Goal: Book appointment/travel/reservation

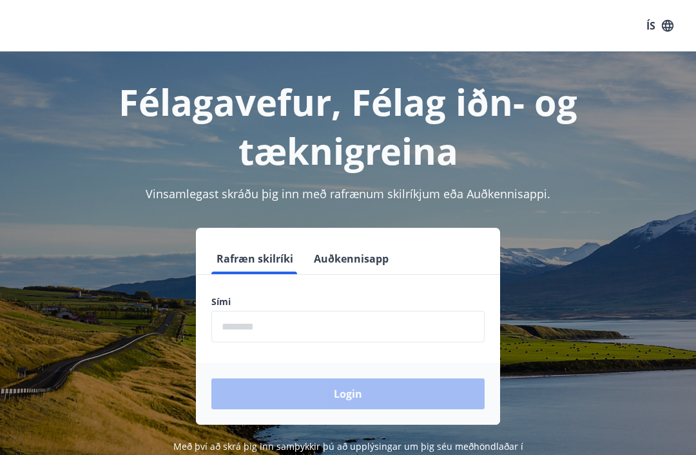
click at [259, 319] on input "phone" at bounding box center [347, 327] width 273 height 32
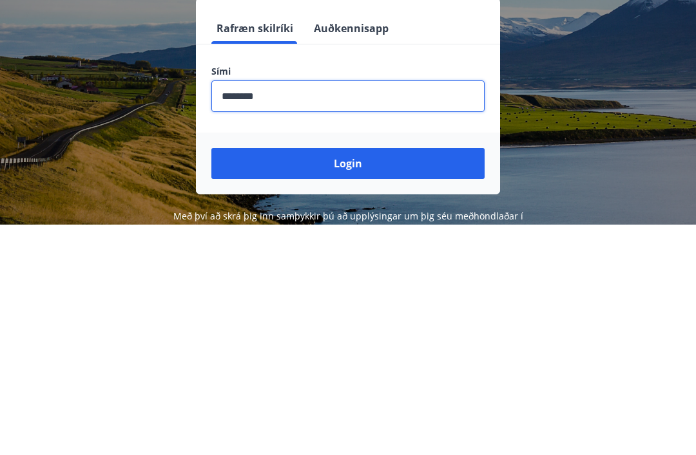
type input "********"
click at [353, 379] on button "Login" at bounding box center [347, 394] width 273 height 31
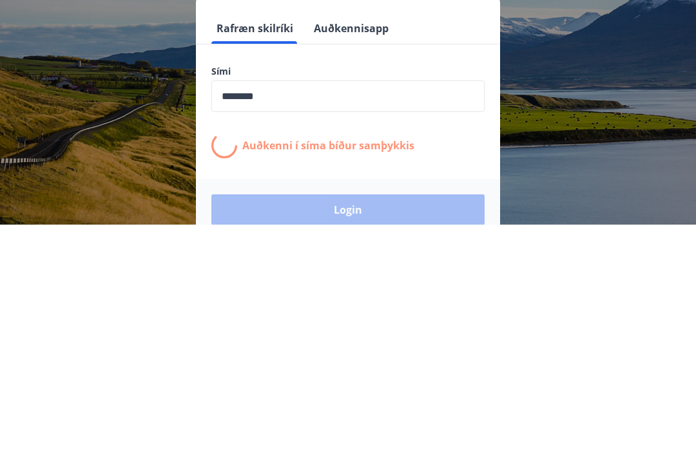
scroll to position [201, 0]
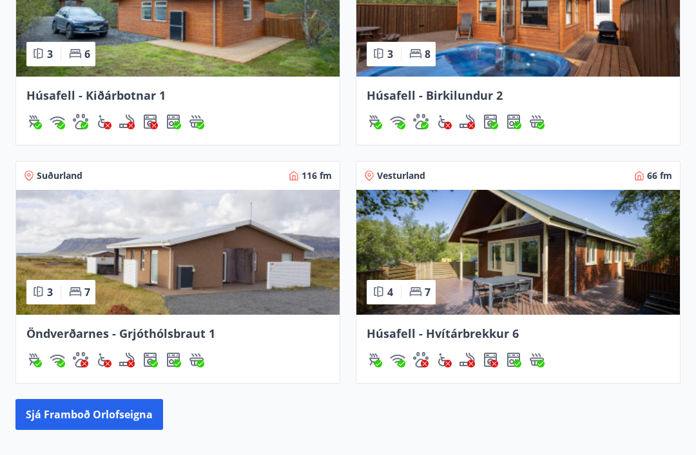
scroll to position [1197, 0]
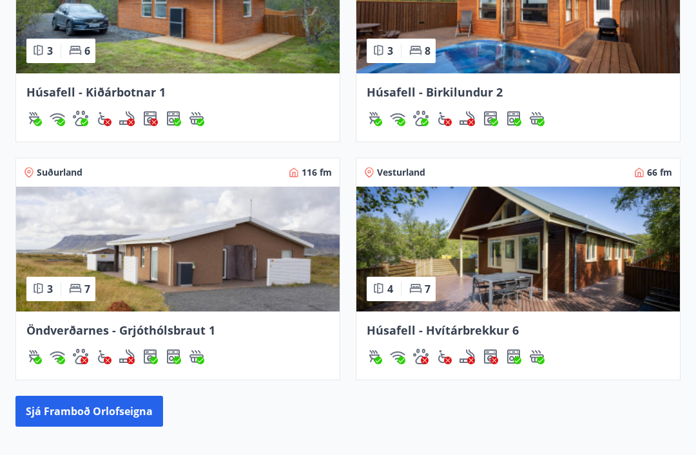
click at [213, 278] on img at bounding box center [177, 249] width 323 height 125
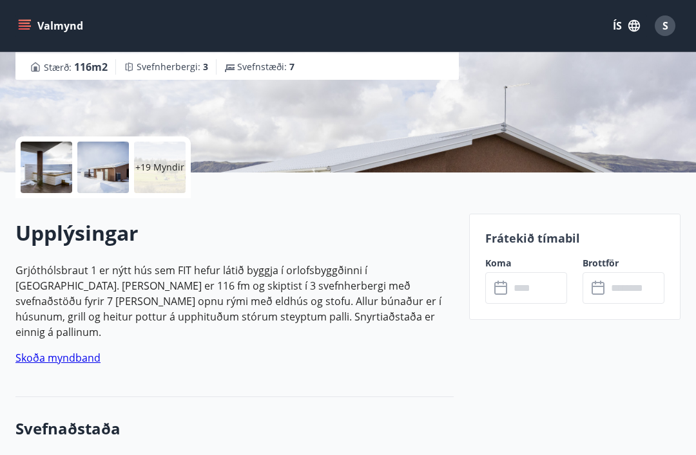
scroll to position [230, 0]
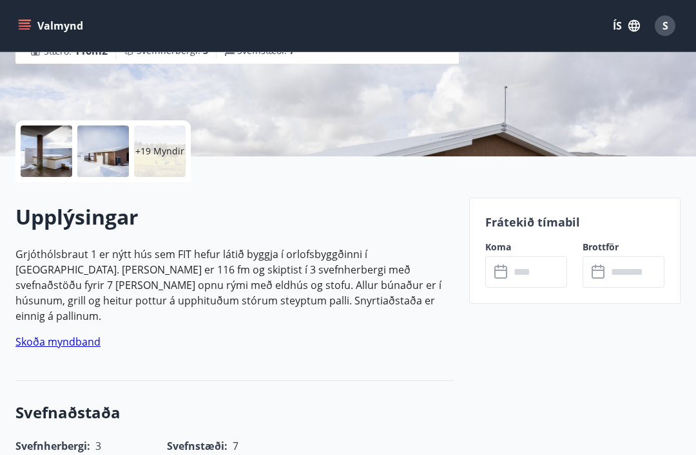
click at [529, 277] on input "text" at bounding box center [537, 272] width 57 height 32
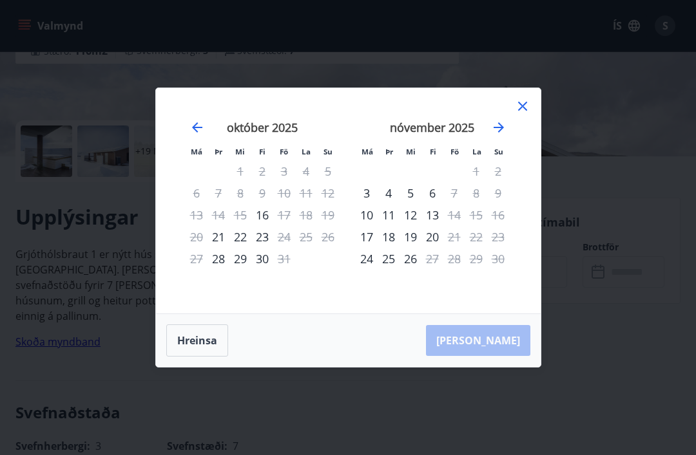
click at [524, 114] on icon at bounding box center [522, 106] width 15 height 15
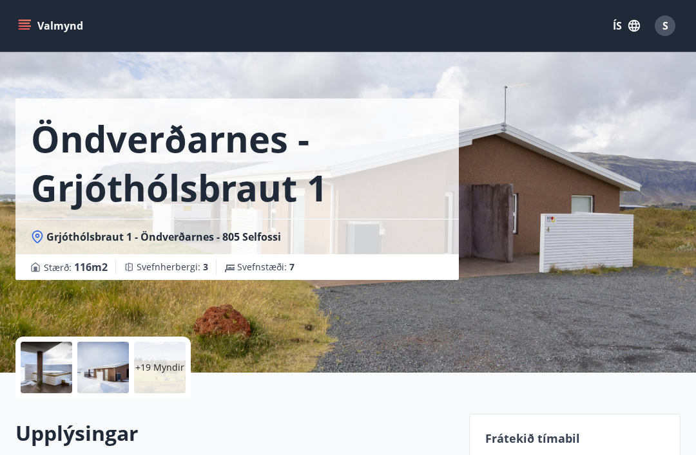
scroll to position [0, 0]
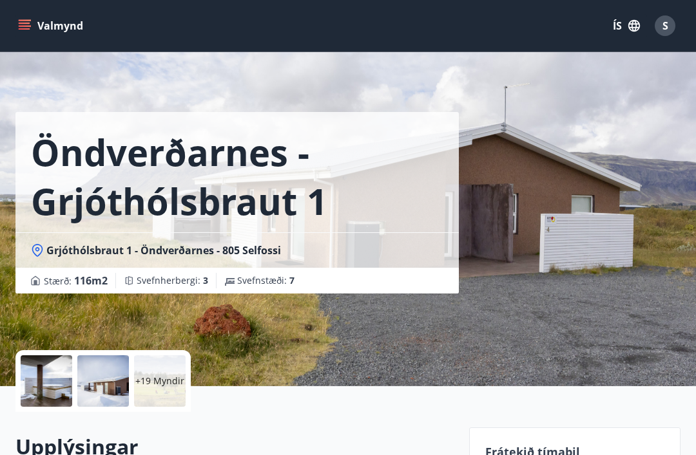
click at [23, 24] on icon "menu" at bounding box center [24, 25] width 13 height 13
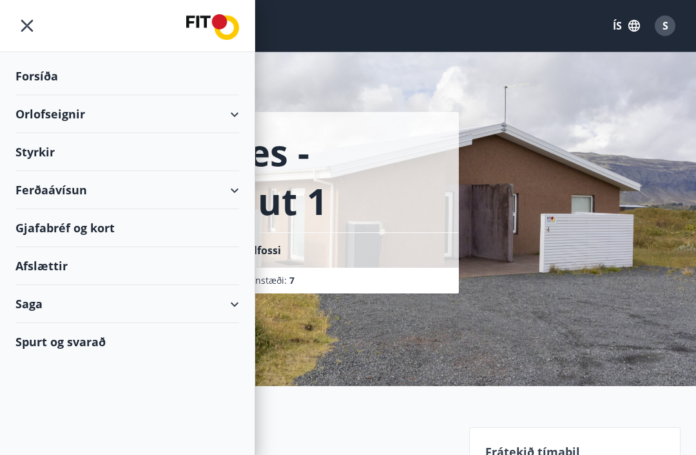
click at [25, 189] on div "Ferðaávísun" at bounding box center [126, 190] width 223 height 38
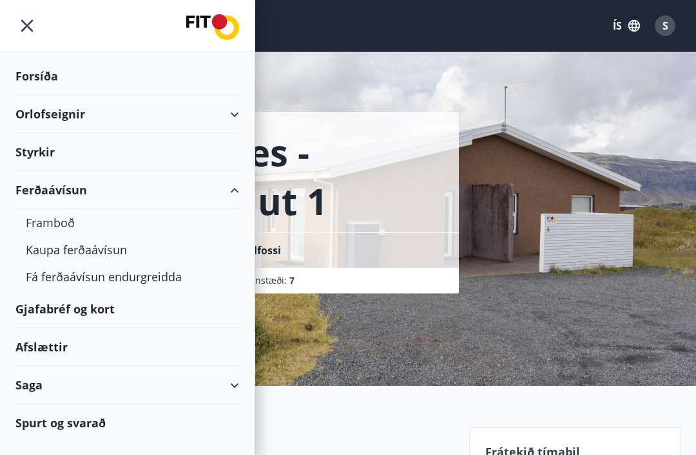
click at [47, 111] on div "Orlofseignir" at bounding box center [126, 114] width 223 height 38
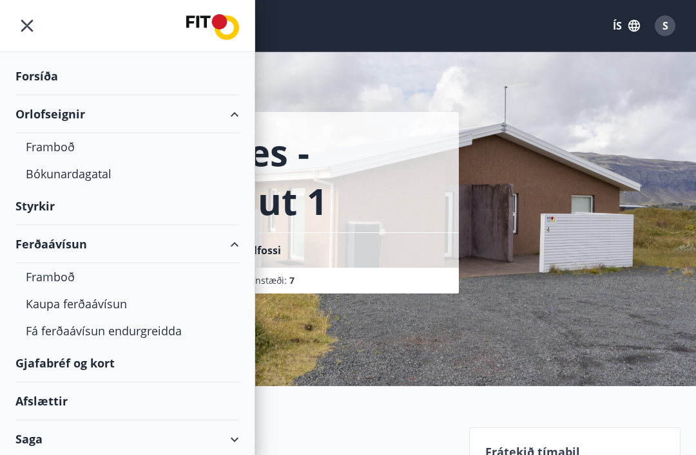
click at [51, 151] on div "Framboð" at bounding box center [127, 146] width 203 height 27
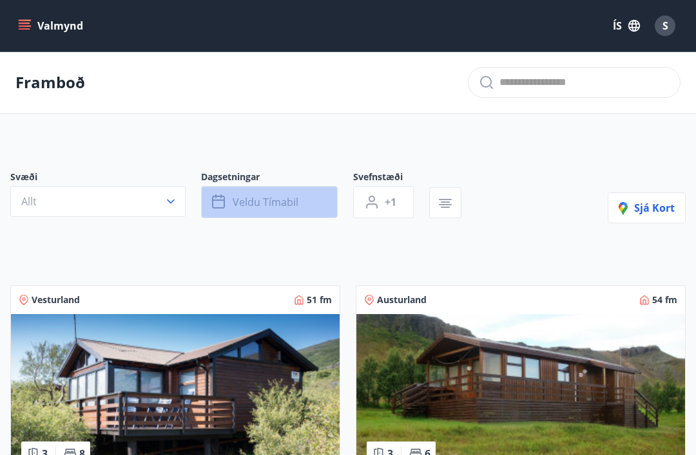
click at [256, 200] on span "Veldu tímabil" at bounding box center [265, 202] width 66 height 14
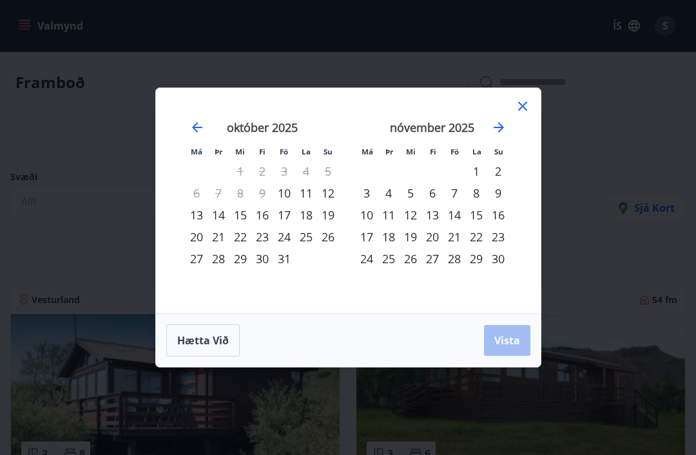
click at [223, 267] on div "28" at bounding box center [218, 259] width 22 height 22
click at [244, 268] on div "29" at bounding box center [240, 259] width 22 height 22
click at [262, 269] on div "30" at bounding box center [262, 259] width 22 height 22
click at [520, 111] on icon at bounding box center [522, 106] width 15 height 15
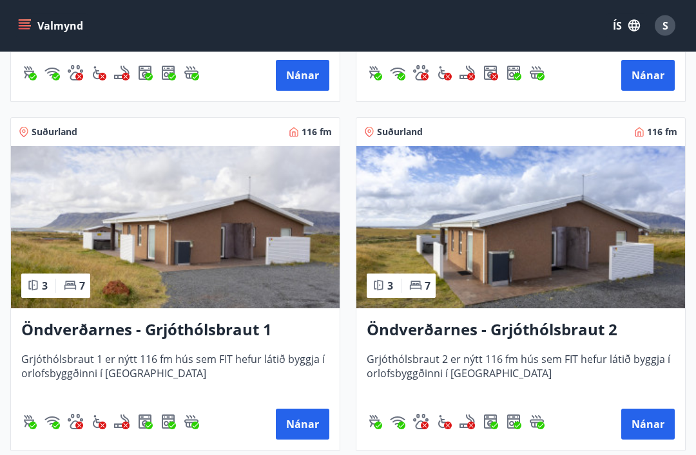
scroll to position [3310, 0]
click at [299, 426] on button "Nánar" at bounding box center [302, 424] width 53 height 31
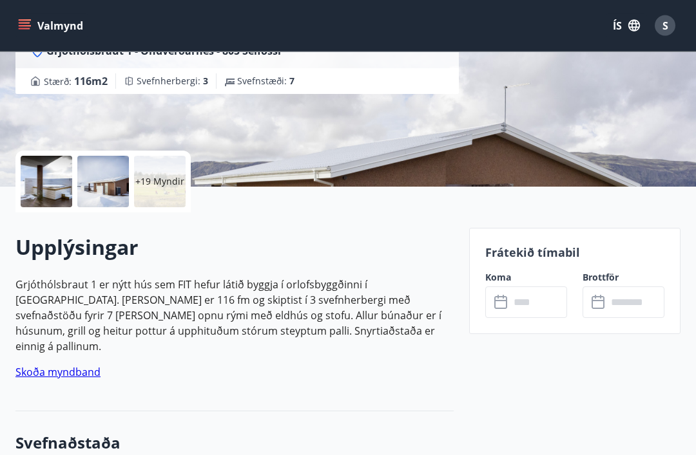
click at [520, 312] on input "text" at bounding box center [537, 303] width 57 height 32
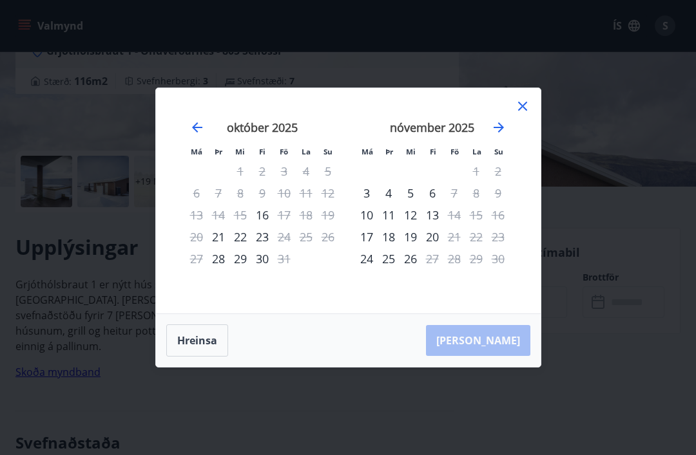
click at [524, 111] on icon at bounding box center [522, 106] width 9 height 9
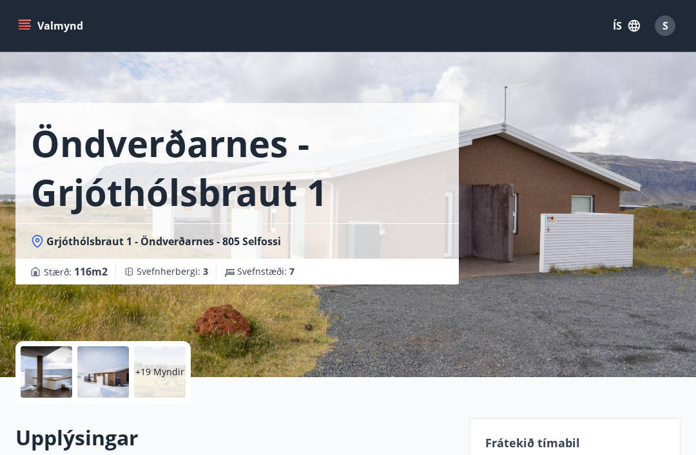
scroll to position [0, 0]
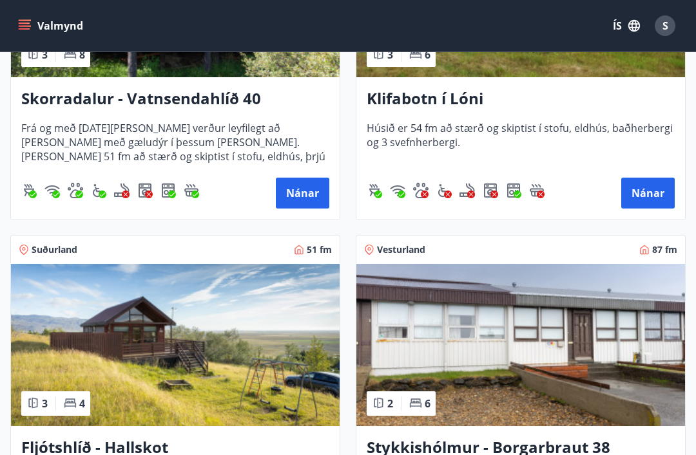
scroll to position [394, 0]
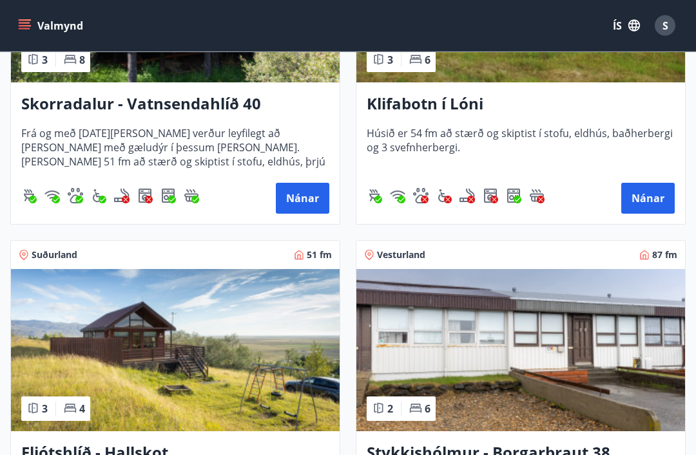
click at [31, 24] on button "Valmynd" at bounding box center [51, 25] width 73 height 23
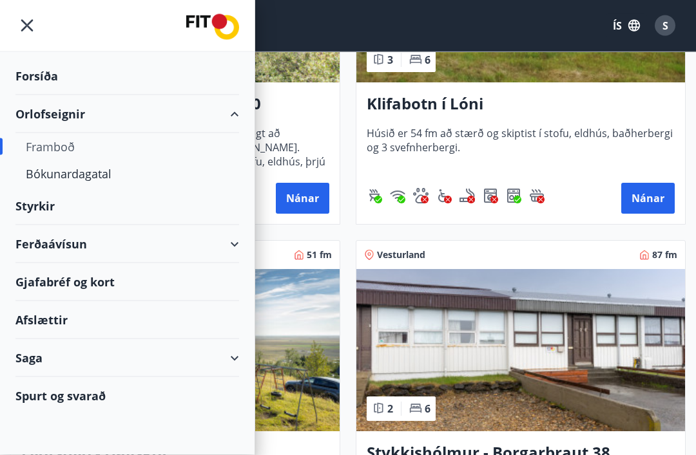
scroll to position [394, 0]
click at [91, 177] on div "Bókunardagatal" at bounding box center [127, 173] width 203 height 27
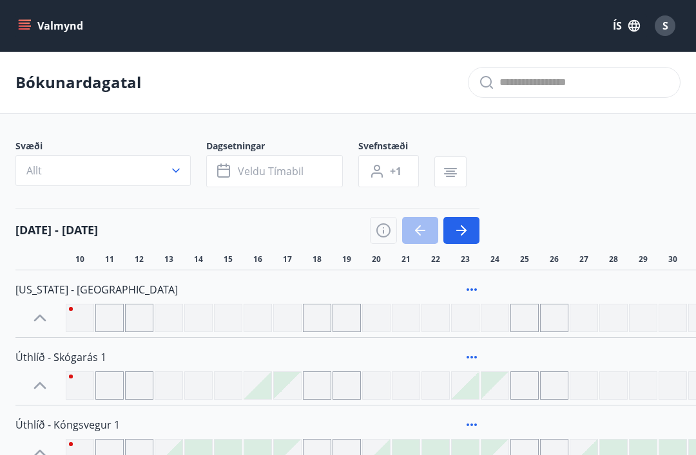
click at [179, 173] on icon "button" at bounding box center [175, 170] width 13 height 13
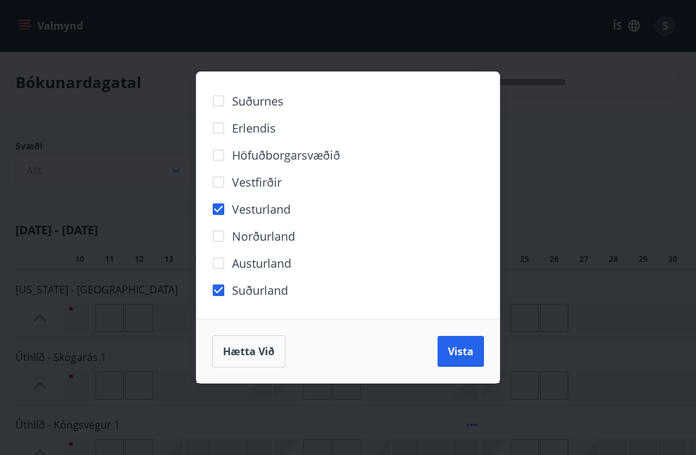
click at [462, 356] on span "Vista" at bounding box center [461, 352] width 26 height 14
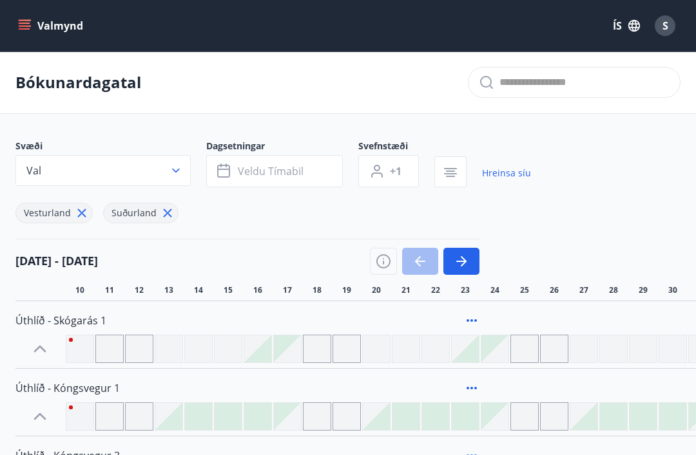
click at [266, 166] on span "Veldu tímabil" at bounding box center [271, 171] width 66 height 14
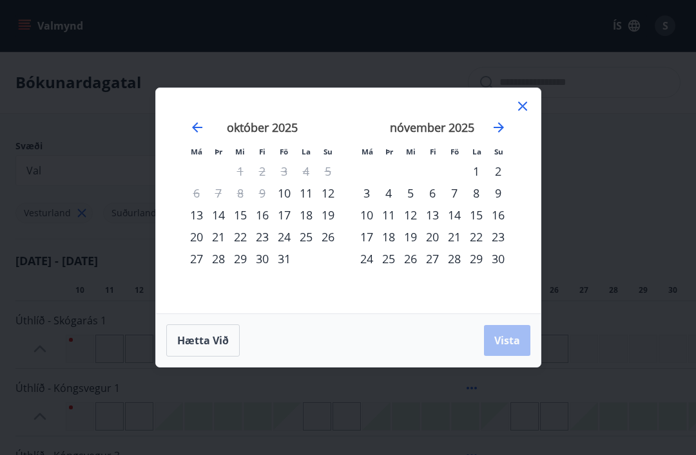
click at [287, 191] on div "10" at bounding box center [284, 193] width 22 height 22
click at [497, 194] on div "9" at bounding box center [498, 193] width 22 height 22
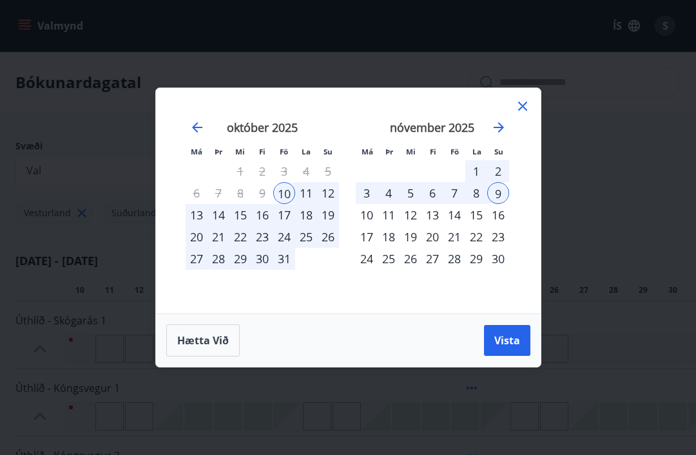
click at [506, 336] on span "Vista" at bounding box center [507, 341] width 26 height 14
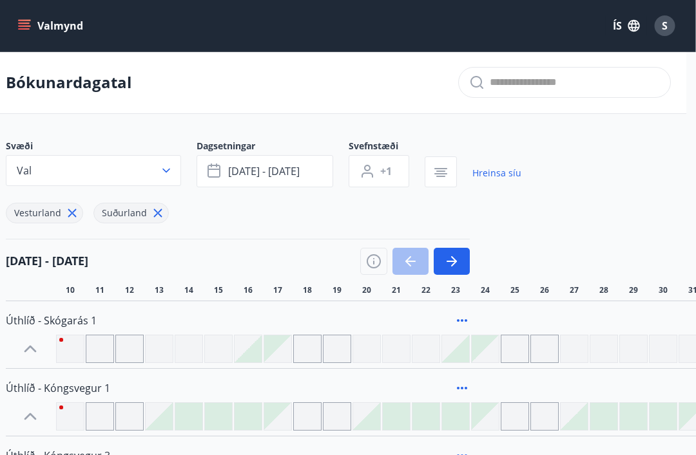
scroll to position [0, 8]
click at [662, 24] on span "S" at bounding box center [665, 26] width 6 height 14
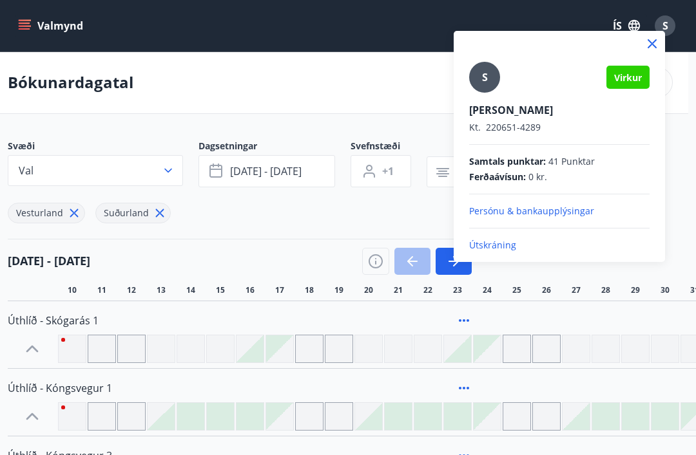
click at [676, 166] on div at bounding box center [348, 227] width 696 height 455
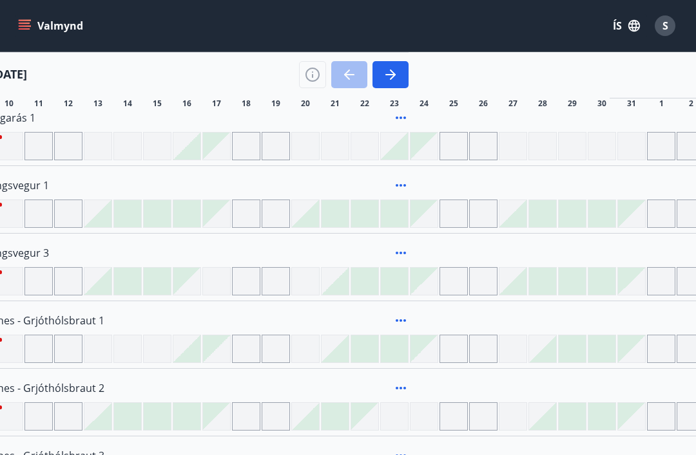
scroll to position [203, 0]
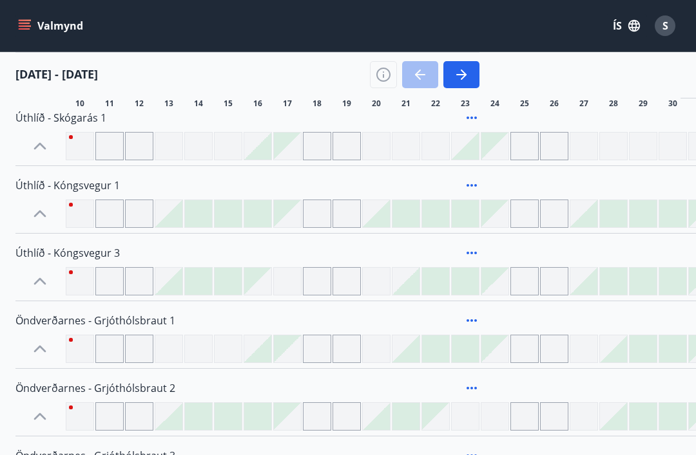
click at [383, 72] on icon "button" at bounding box center [383, 71] width 1 height 1
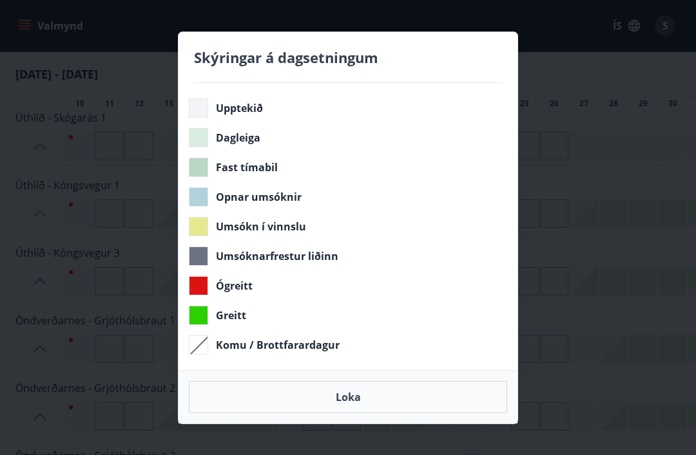
click at [602, 336] on div "Skýringar á dagsetningum Upptekið Dagleiga Fast tímabil Opnar umsóknir Umsókn í…" at bounding box center [348, 227] width 696 height 455
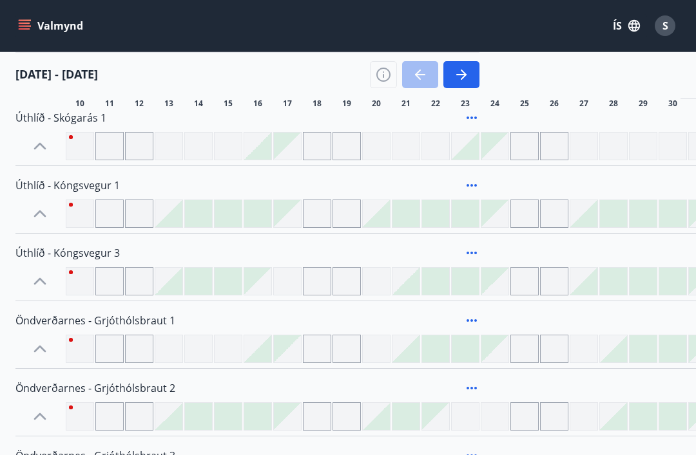
click at [348, 423] on div at bounding box center [346, 417] width 28 height 28
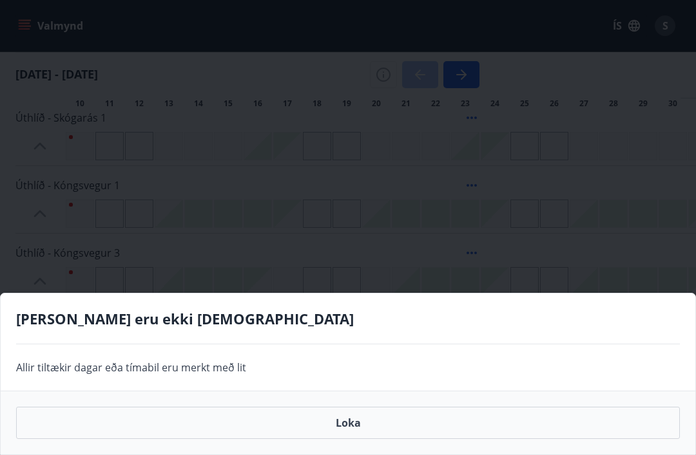
click at [341, 439] on button "Loka" at bounding box center [347, 423] width 663 height 32
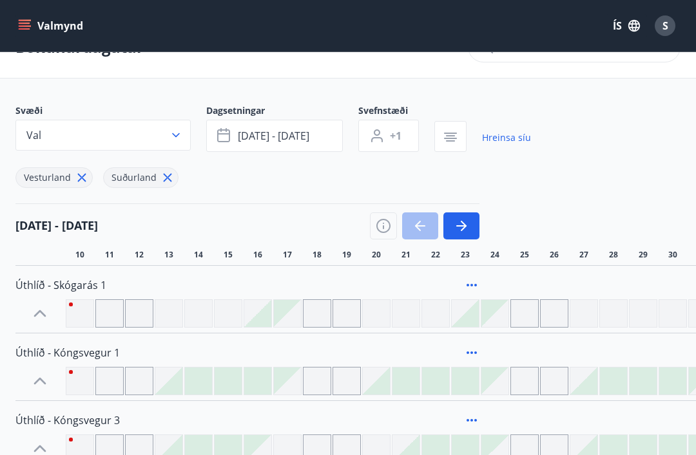
scroll to position [35, 0]
click at [175, 138] on icon "button" at bounding box center [175, 135] width 13 height 13
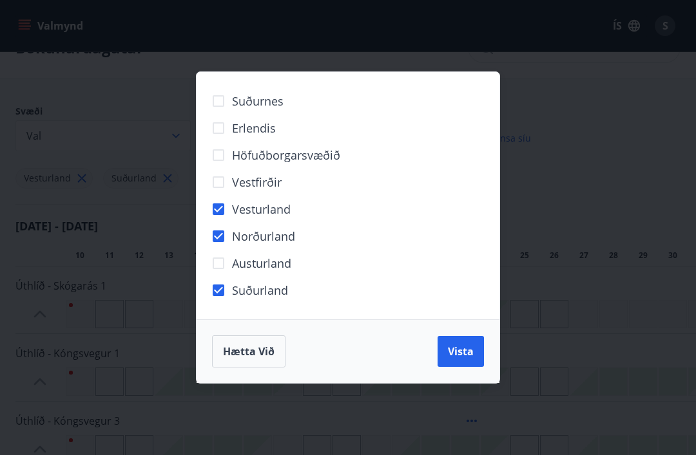
click at [461, 349] on span "Vista" at bounding box center [461, 352] width 26 height 14
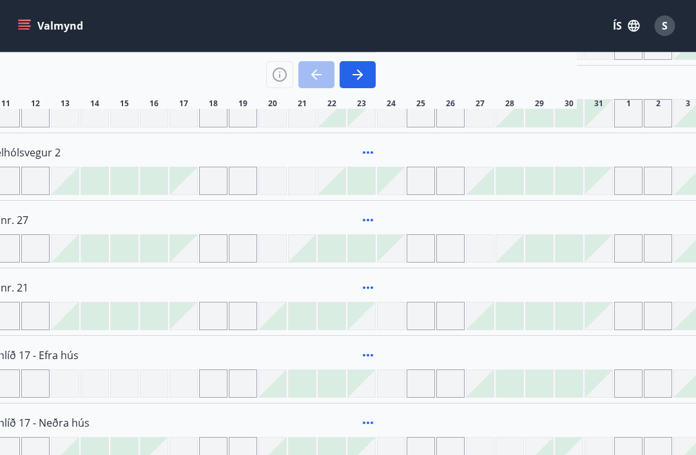
scroll to position [844, 287]
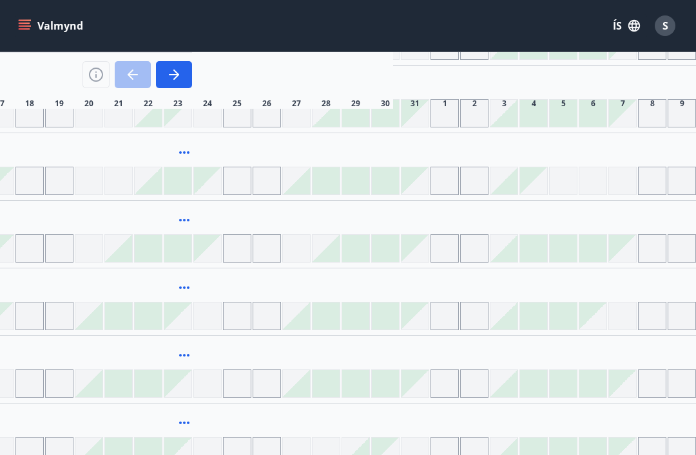
scroll to position [35, 0]
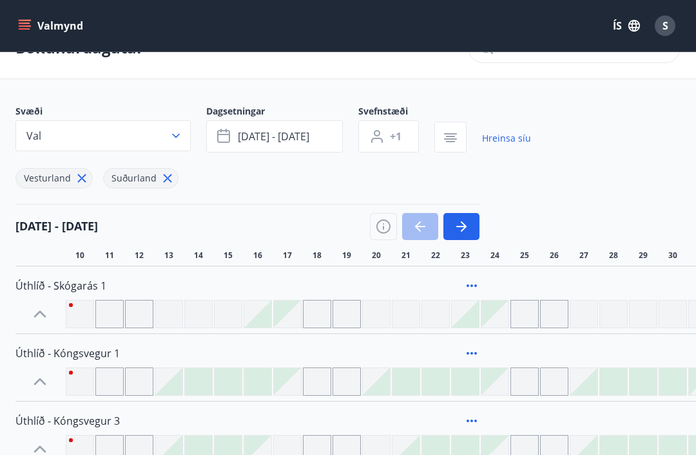
click at [294, 133] on span "okt 10 - nóv 09" at bounding box center [273, 136] width 71 height 14
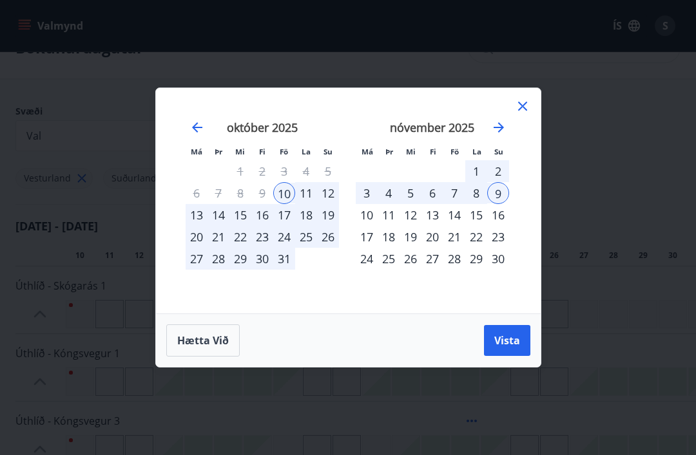
click at [493, 128] on icon "Move forward to switch to the next month." at bounding box center [498, 127] width 15 height 15
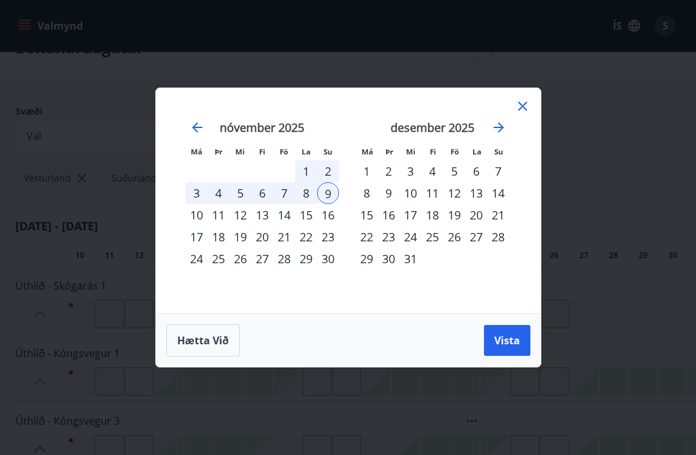
click at [505, 127] on icon "Move forward to switch to the next month." at bounding box center [498, 127] width 15 height 15
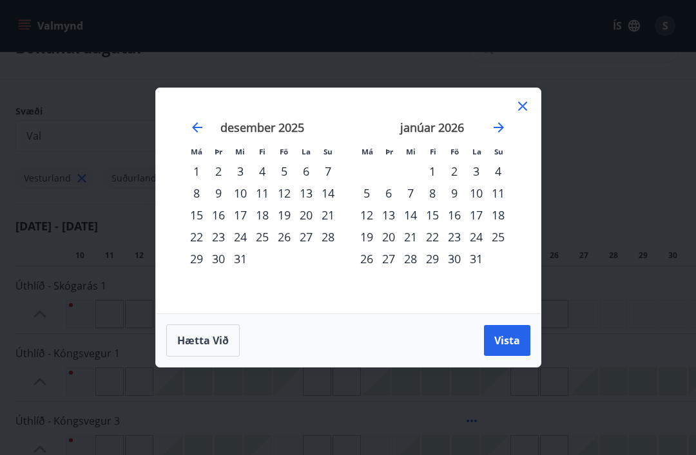
click at [428, 169] on div "1" at bounding box center [432, 171] width 22 height 22
click at [496, 194] on div "11" at bounding box center [498, 193] width 22 height 22
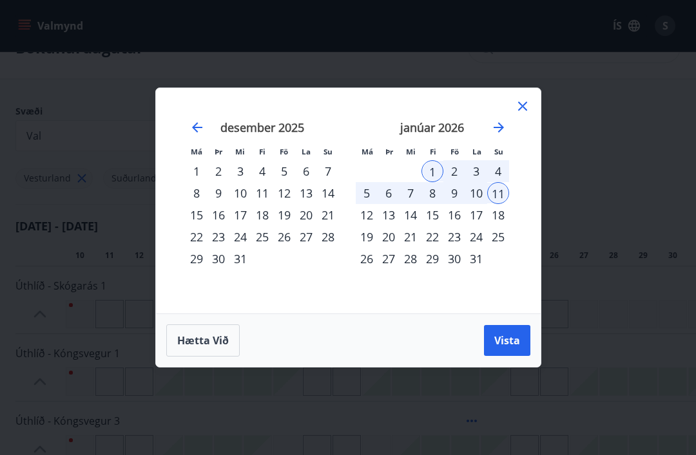
click at [431, 174] on div "1" at bounding box center [432, 171] width 22 height 22
click at [372, 216] on div "12" at bounding box center [367, 215] width 22 height 22
click at [512, 334] on span "Vista" at bounding box center [507, 341] width 26 height 14
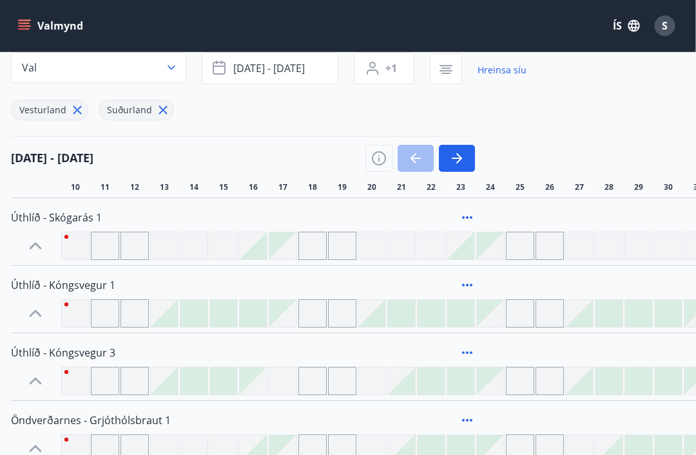
scroll to position [0, 4]
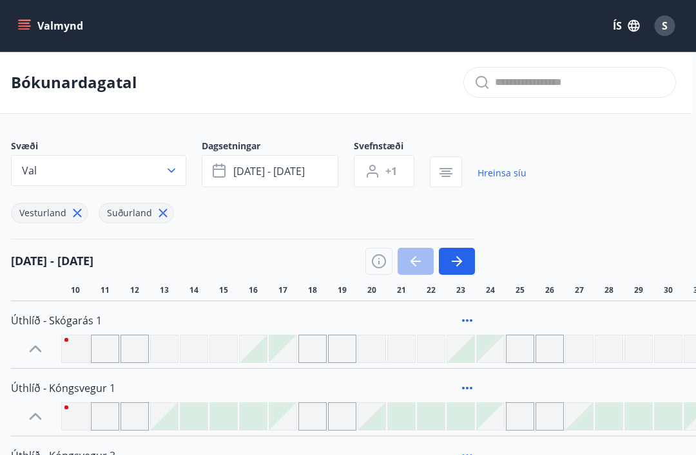
click at [279, 169] on span "jan 01 - jan 12" at bounding box center [269, 171] width 71 height 14
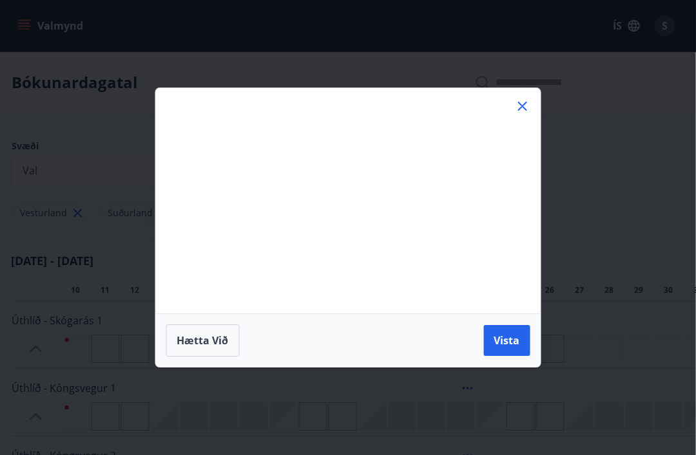
scroll to position [0, 5]
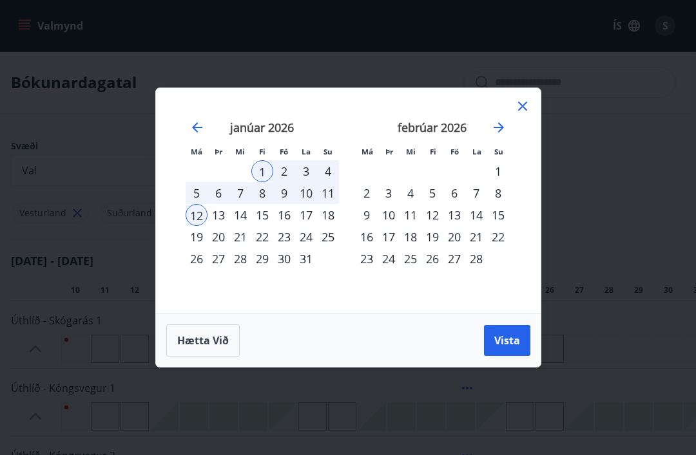
click at [267, 173] on div "1" at bounding box center [262, 171] width 22 height 22
click at [304, 267] on div "31" at bounding box center [306, 259] width 22 height 22
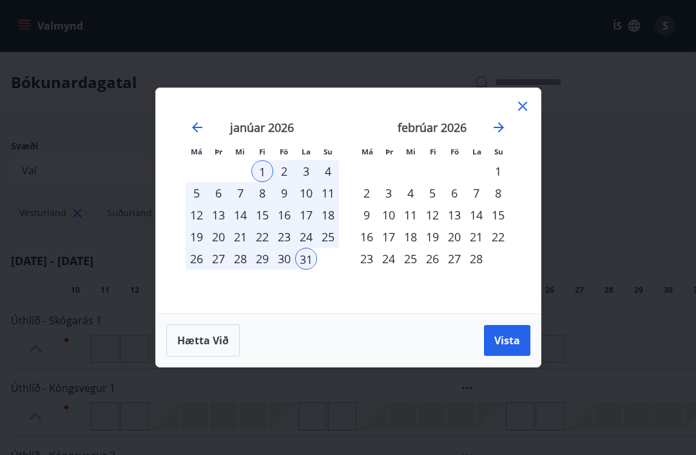
click at [507, 343] on span "Vista" at bounding box center [507, 341] width 26 height 14
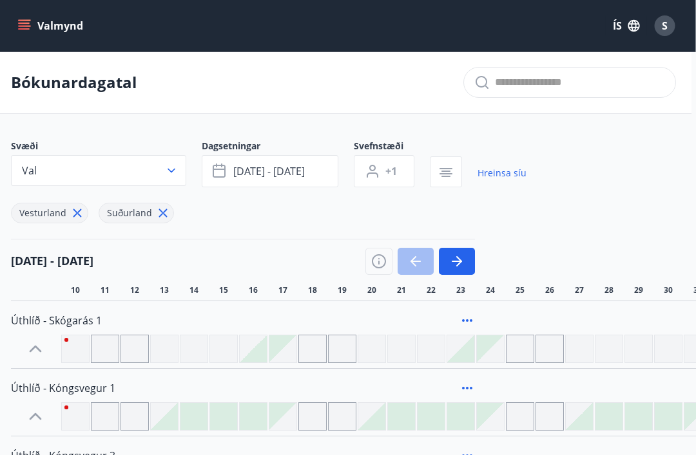
scroll to position [0, 5]
click at [383, 263] on icon "button" at bounding box center [378, 261] width 15 height 15
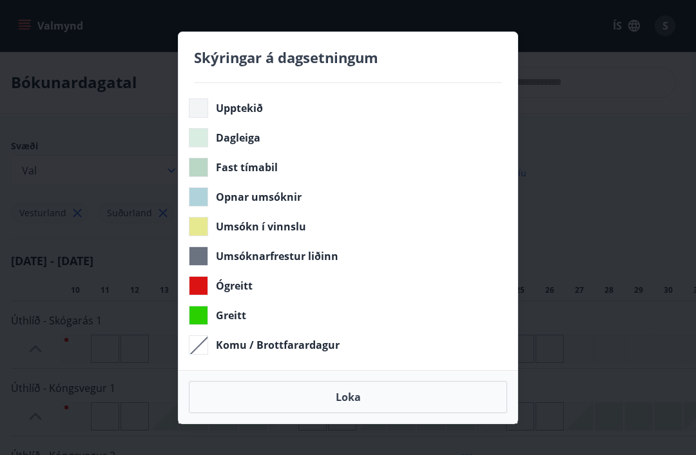
click at [343, 397] on button "Loka" at bounding box center [348, 397] width 318 height 32
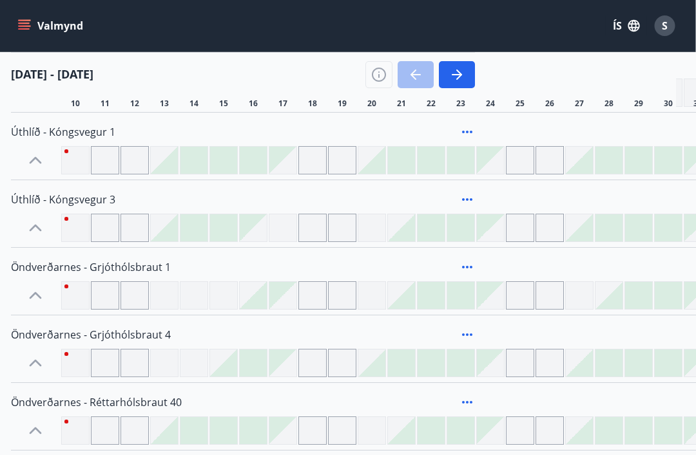
scroll to position [256, 4]
click at [69, 268] on span "Öndverðarnes - Grjóthólsbraut 1" at bounding box center [92, 268] width 160 height 14
click at [39, 300] on icon at bounding box center [36, 296] width 21 height 21
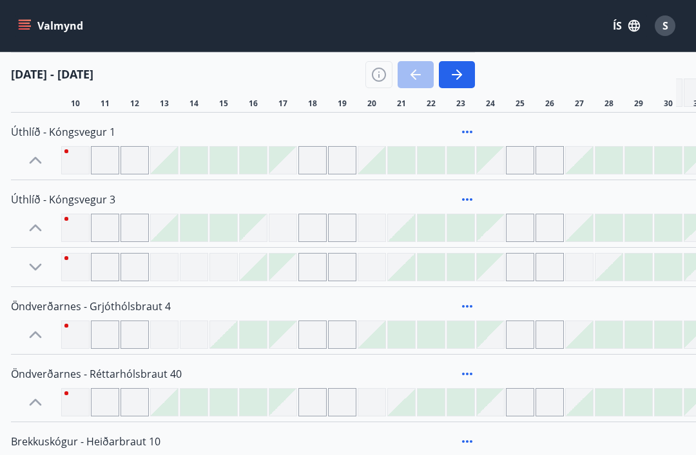
click at [36, 267] on icon at bounding box center [35, 267] width 21 height 21
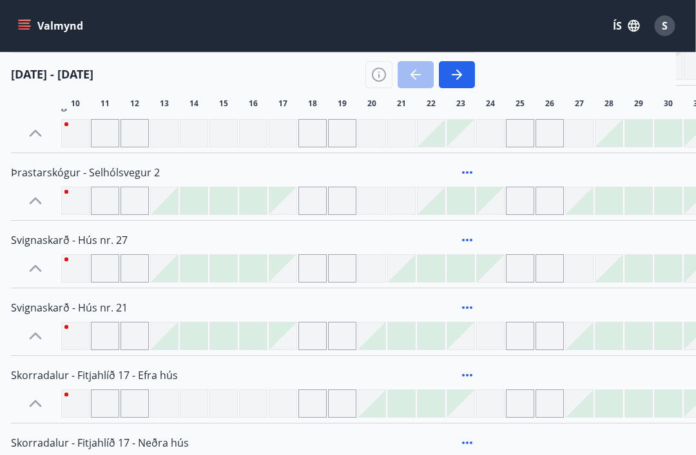
scroll to position [674, 4]
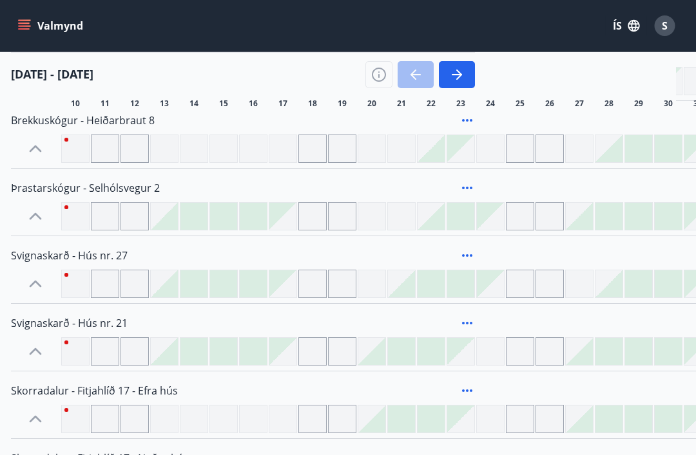
click at [460, 73] on icon "button" at bounding box center [457, 74] width 15 height 15
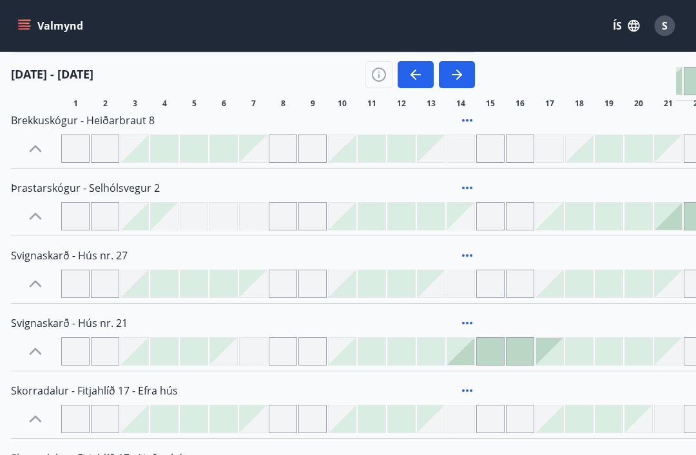
scroll to position [674, 5]
click at [452, 79] on icon "button" at bounding box center [456, 74] width 15 height 15
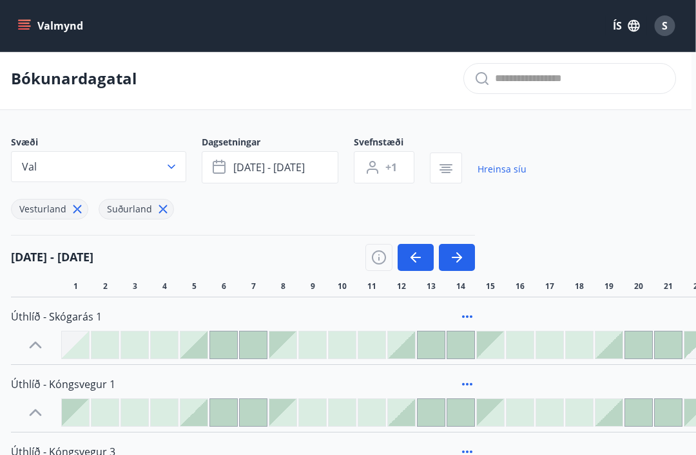
scroll to position [0, 4]
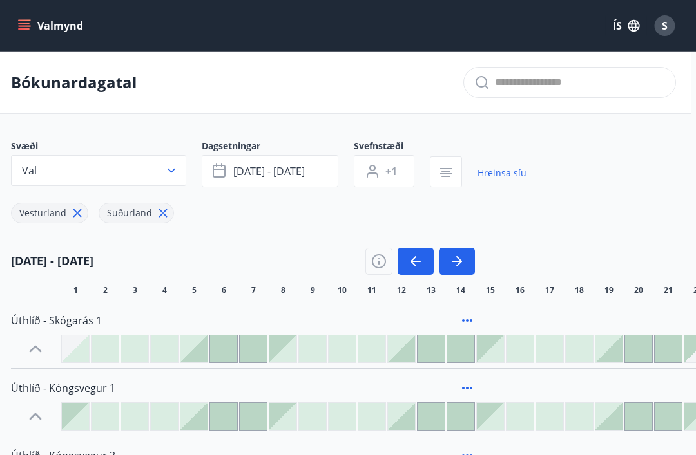
click at [273, 167] on span "jan 01 - jan 31" at bounding box center [269, 171] width 71 height 14
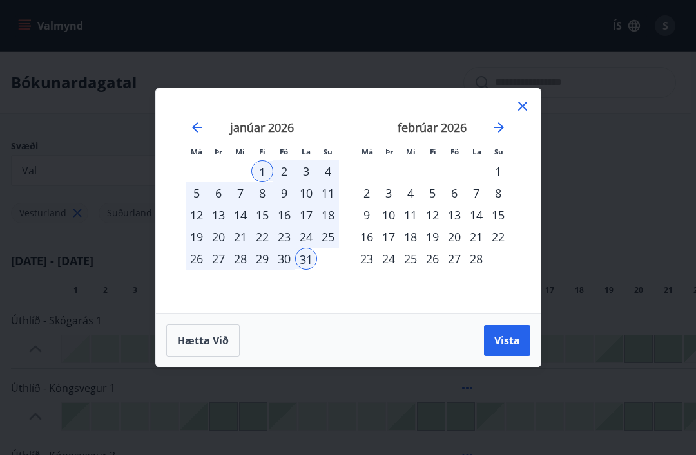
click at [192, 128] on icon "Move backward to switch to the previous month." at bounding box center [197, 127] width 10 height 10
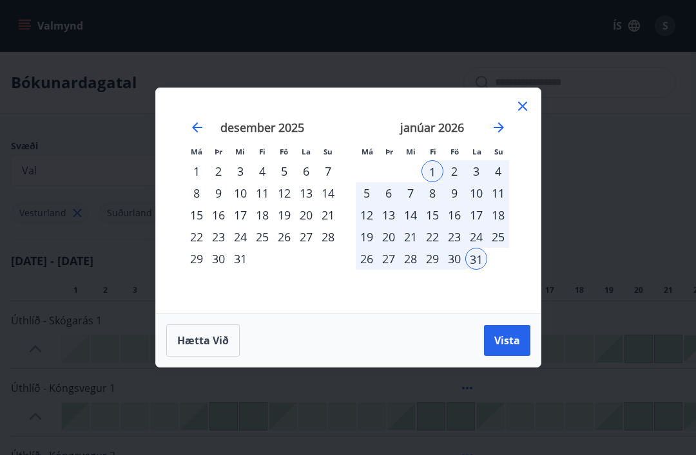
click at [200, 170] on div "1" at bounding box center [196, 171] width 22 height 22
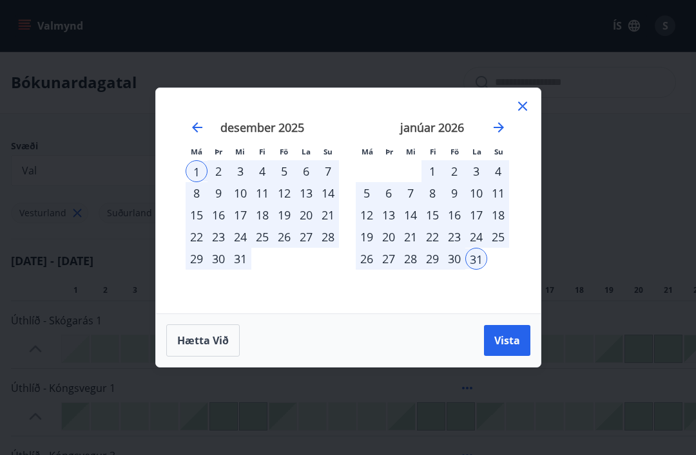
click at [471, 256] on div "31" at bounding box center [476, 259] width 22 height 22
click at [506, 343] on span "Vista" at bounding box center [507, 341] width 26 height 14
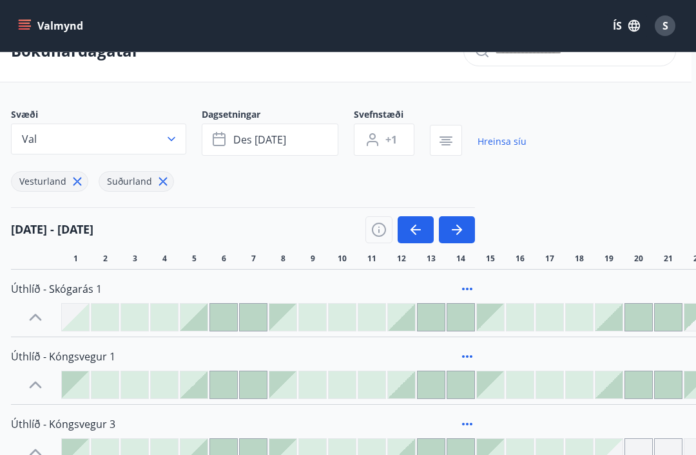
scroll to position [33, 5]
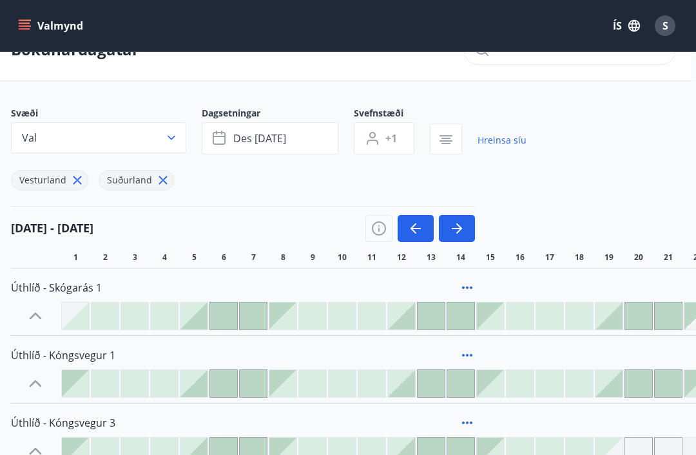
click at [380, 224] on icon "button" at bounding box center [378, 228] width 15 height 15
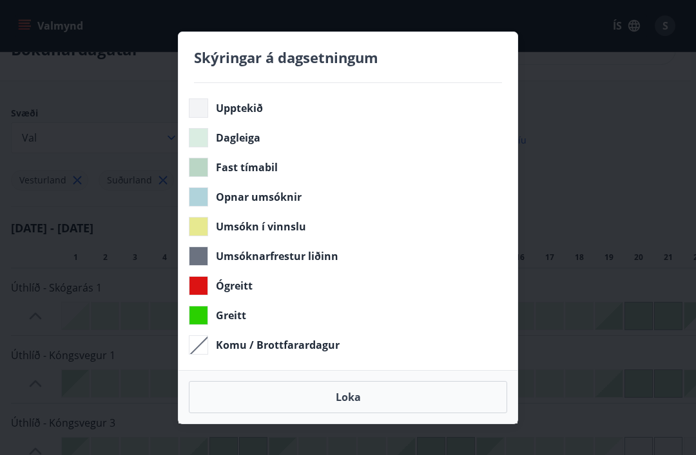
click at [561, 363] on div "Skýringar á dagsetningum Upptekið Dagleiga Fast tímabil Opnar umsóknir Umsókn í…" at bounding box center [348, 227] width 696 height 455
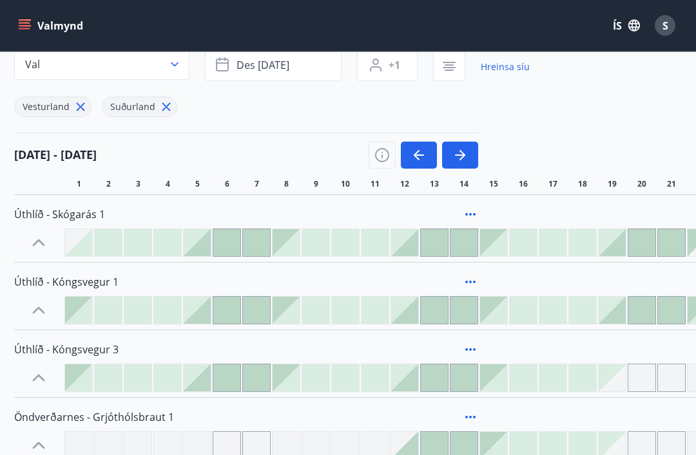
scroll to position [106, 0]
click at [621, 361] on div "Úthlíð - Kóngsvegur 3" at bounding box center [498, 361] width 967 height 62
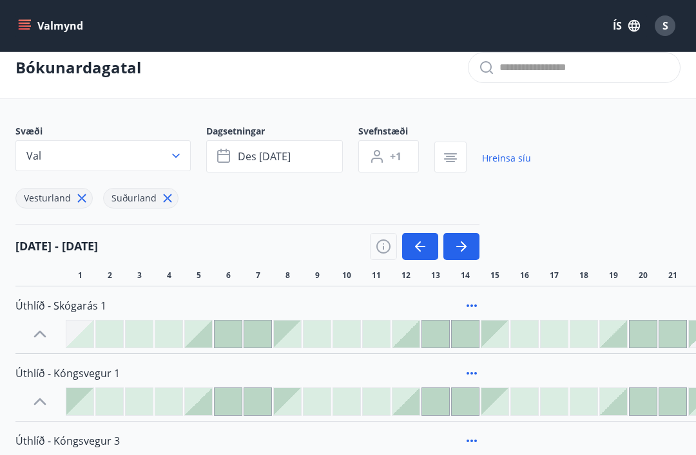
scroll to position [16, 0]
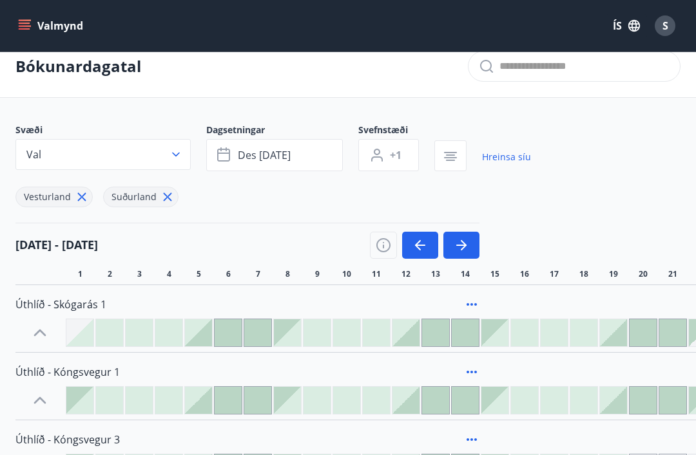
click at [290, 154] on span "des 01 - jan 31" at bounding box center [264, 155] width 53 height 14
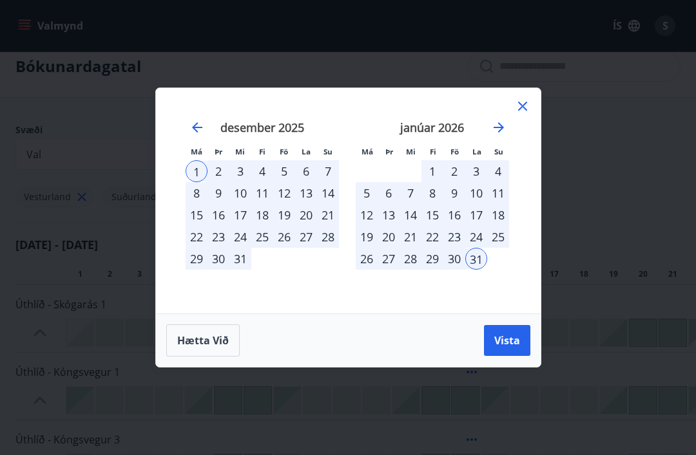
click at [430, 182] on div "1" at bounding box center [432, 171] width 22 height 22
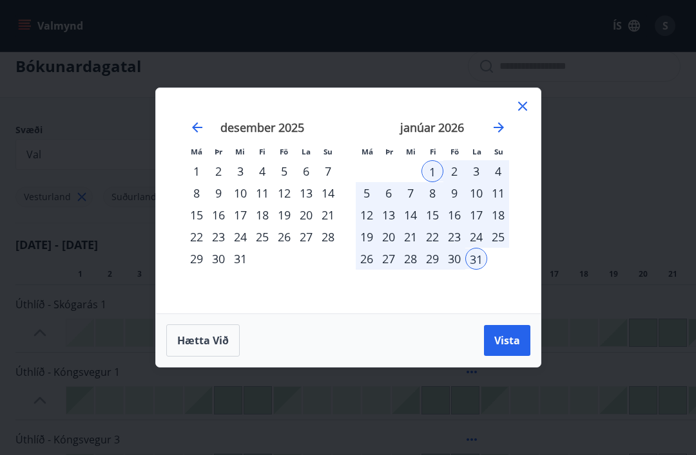
click at [473, 270] on div "31" at bounding box center [476, 259] width 22 height 22
click at [506, 348] on span "Vista" at bounding box center [507, 341] width 26 height 14
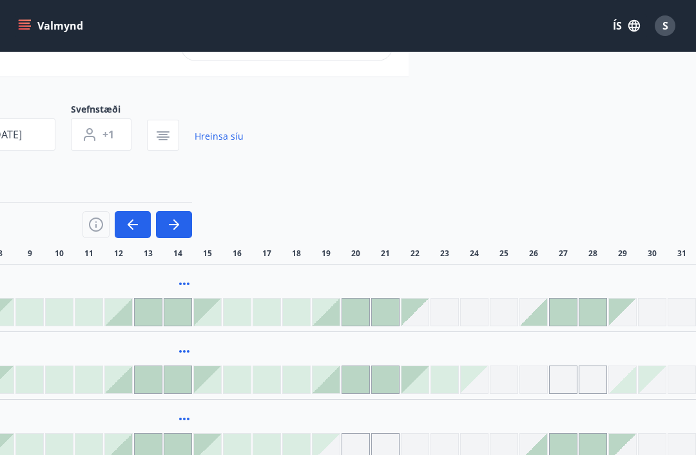
scroll to position [0, 287]
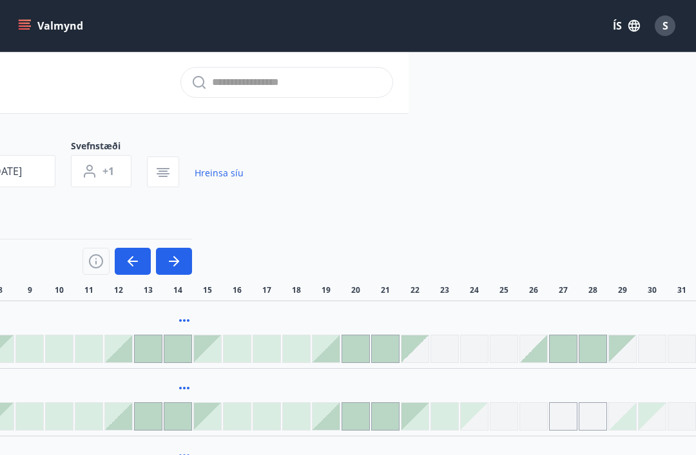
click at [28, 26] on icon "menu" at bounding box center [26, 25] width 14 height 1
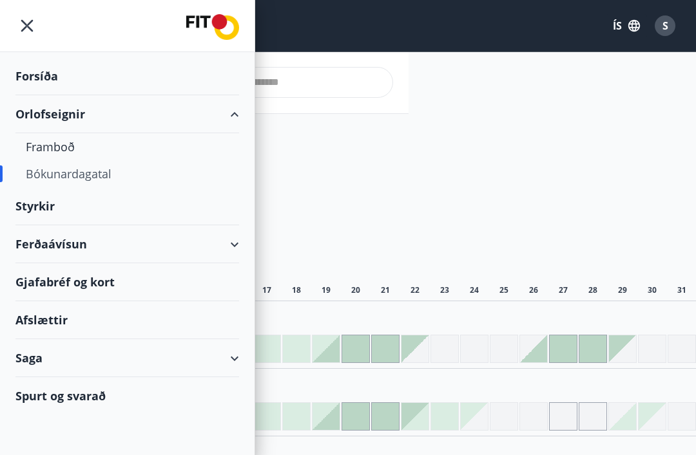
click at [90, 397] on div "Spurt og svarað" at bounding box center [126, 395] width 223 height 37
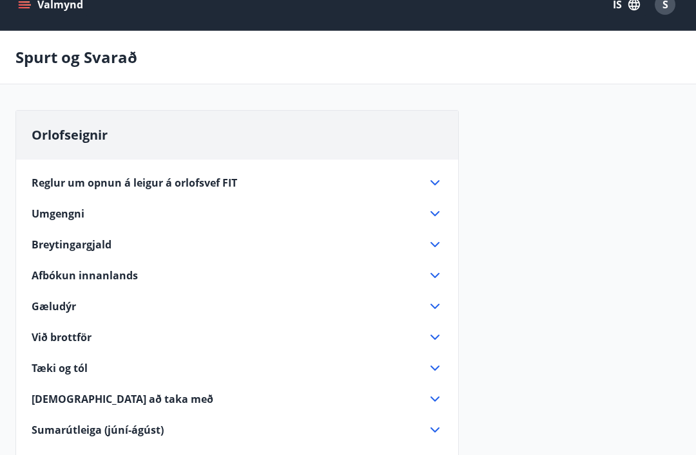
scroll to position [22, 0]
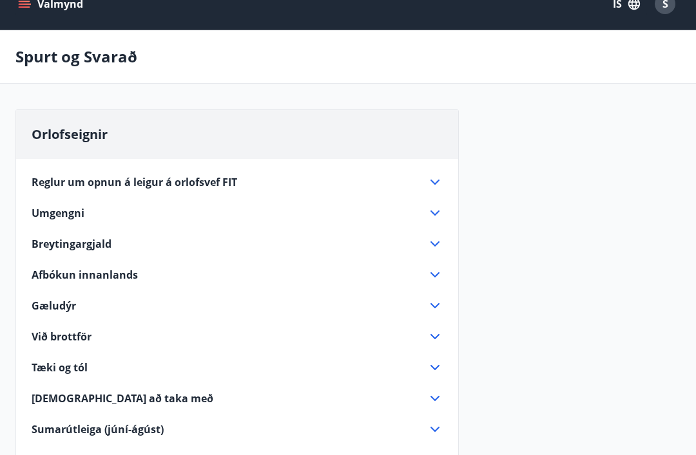
click at [190, 177] on span "Reglur um opnun á leigur á orlofsvef FIT" at bounding box center [134, 182] width 205 height 14
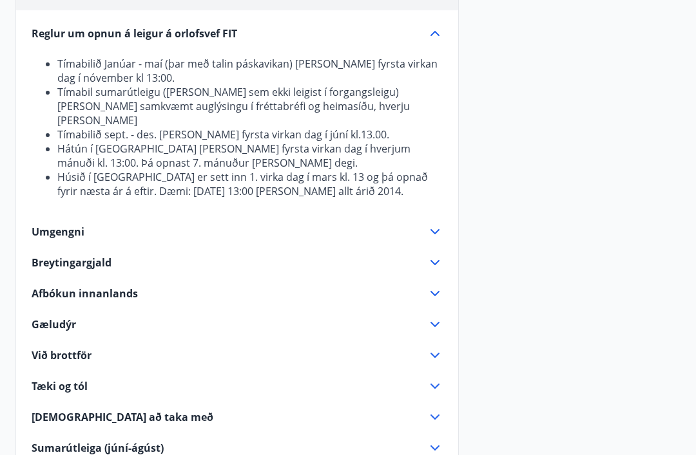
scroll to position [171, 0]
click at [432, 286] on icon at bounding box center [434, 293] width 15 height 15
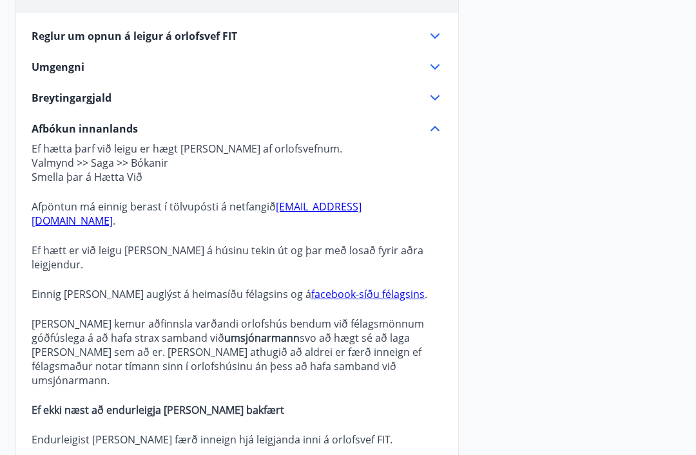
scroll to position [0, 0]
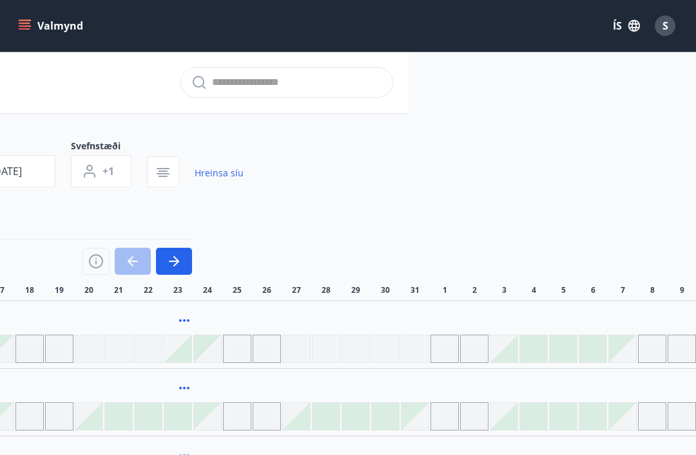
scroll to position [0, 276]
